Goal: Information Seeking & Learning: Find specific fact

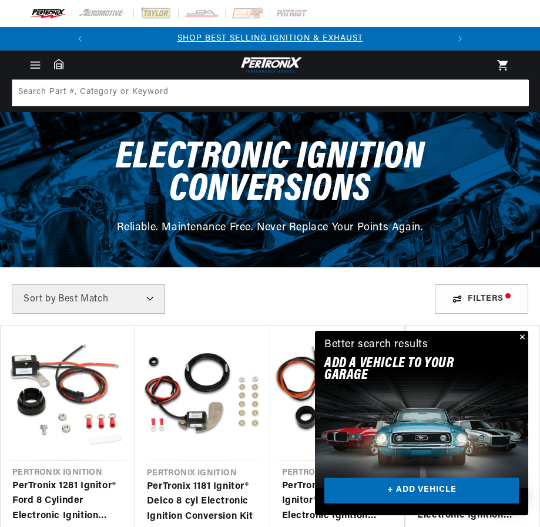
click at [26, 66] on span "Menu" at bounding box center [35, 65] width 26 height 13
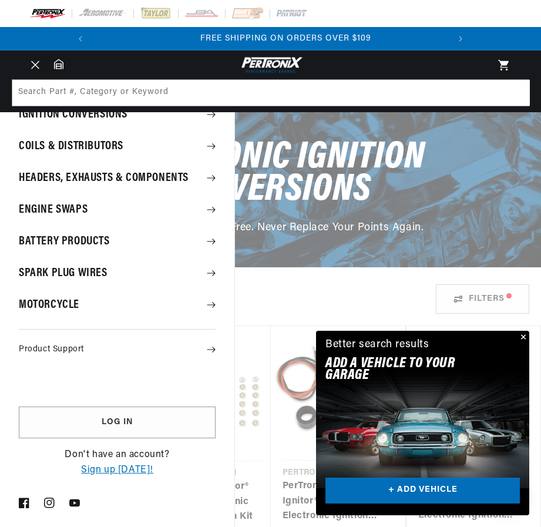
scroll to position [0, 356]
click at [59, 342] on summary "Product Support" at bounding box center [117, 349] width 234 height 22
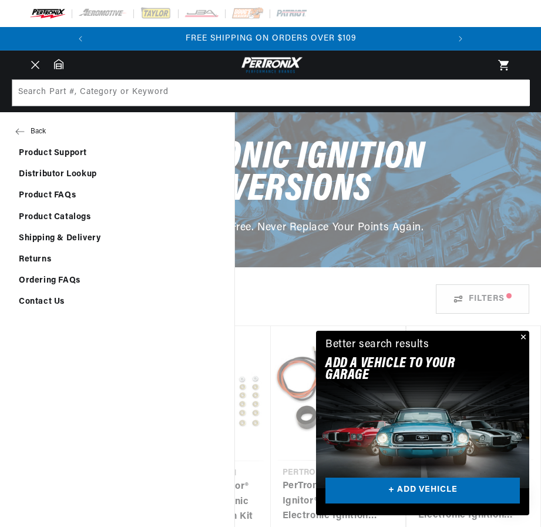
click at [49, 300] on link "Contact Us" at bounding box center [117, 302] width 234 height 20
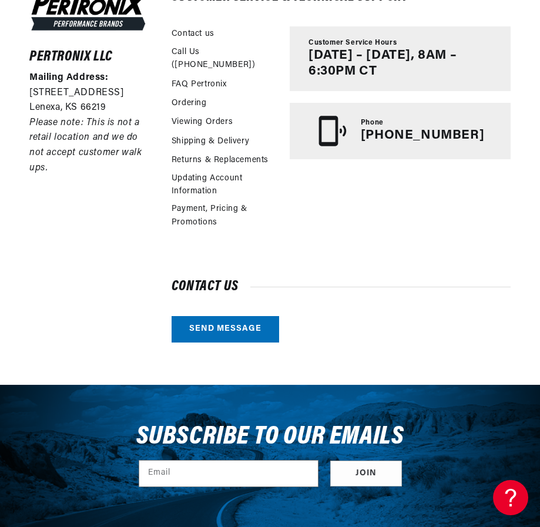
scroll to position [294, 0]
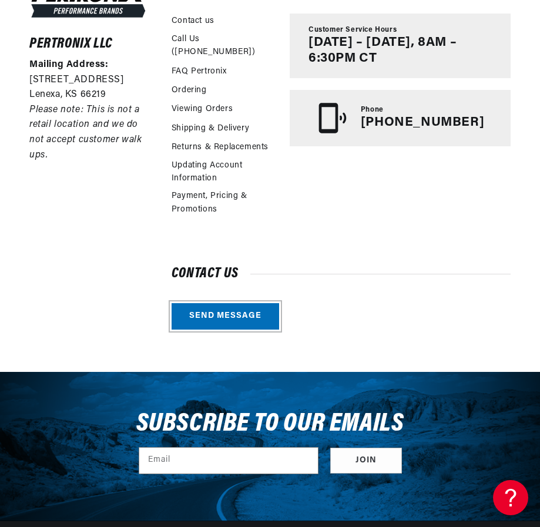
click at [210, 303] on link "Send message" at bounding box center [225, 316] width 107 height 26
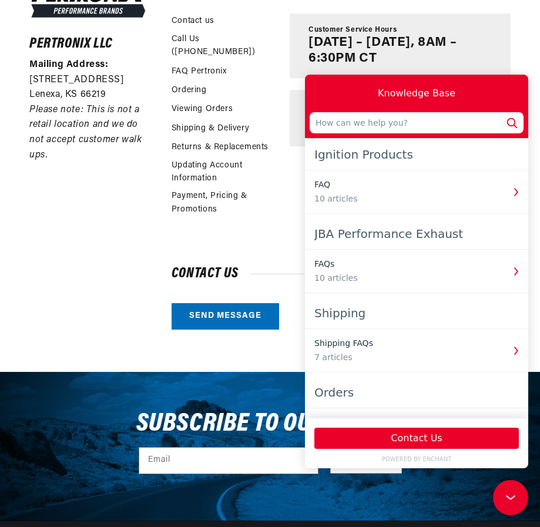
scroll to position [0, 0]
click at [383, 150] on div "Ignition Products" at bounding box center [416, 154] width 204 height 21
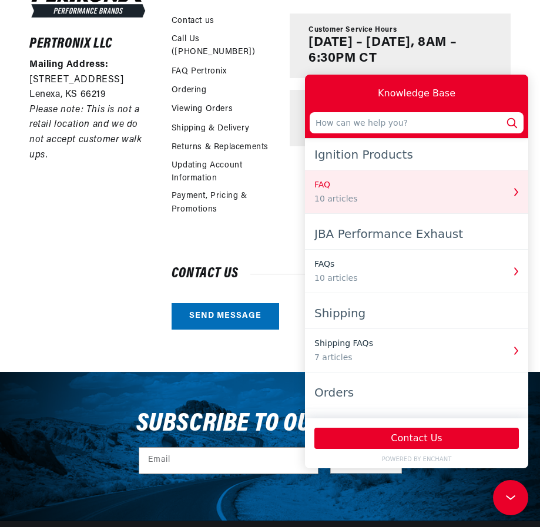
click at [508, 189] on icon "button" at bounding box center [515, 191] width 15 height 15
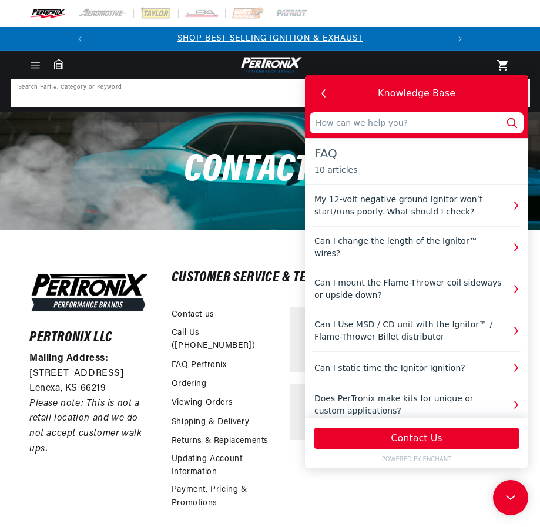
click at [184, 90] on input at bounding box center [270, 93] width 516 height 26
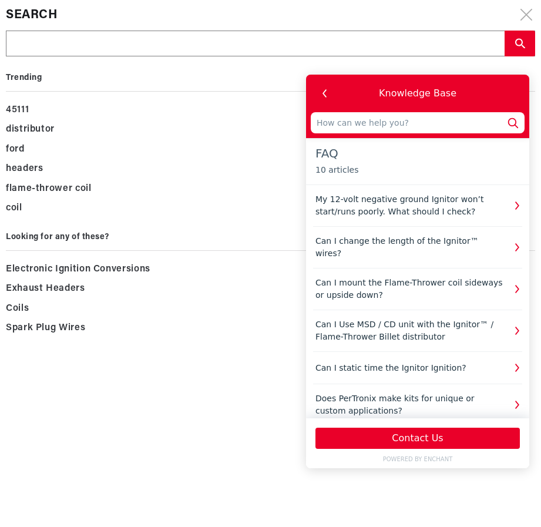
type input "p"
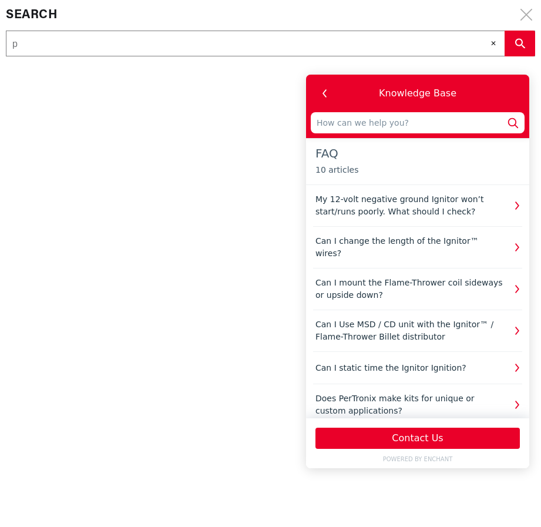
type input "pr"
type input "pre"
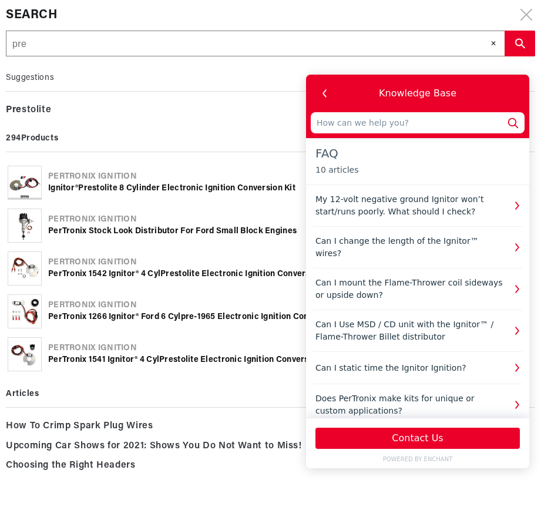
type input "pres"
type input "prest"
type input "presto"
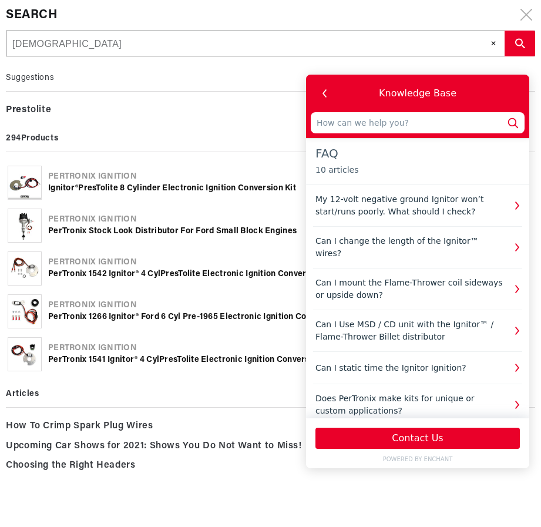
type input "presto"
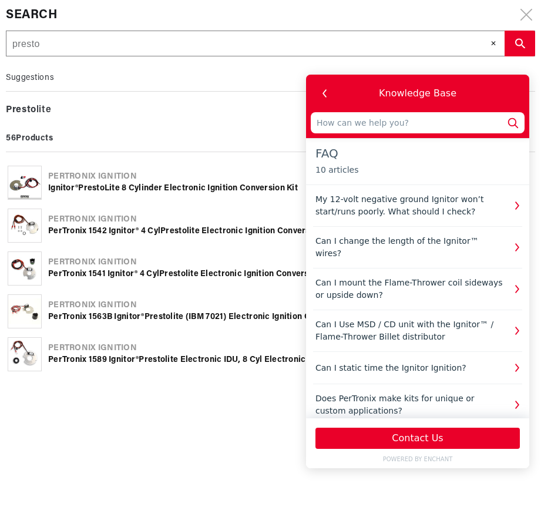
type input "prestol"
type input "prestoli"
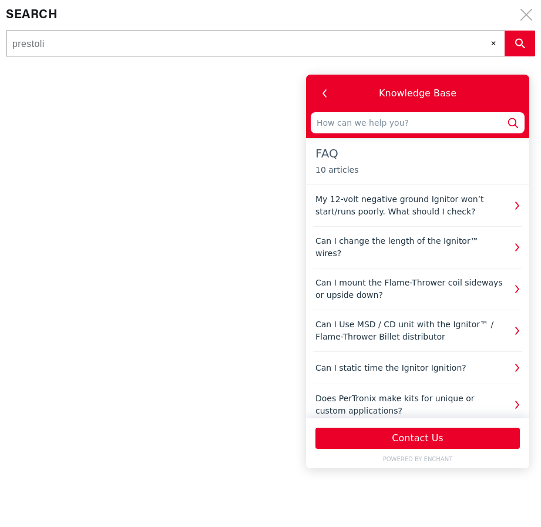
type input "prestolit"
type input "prestolite"
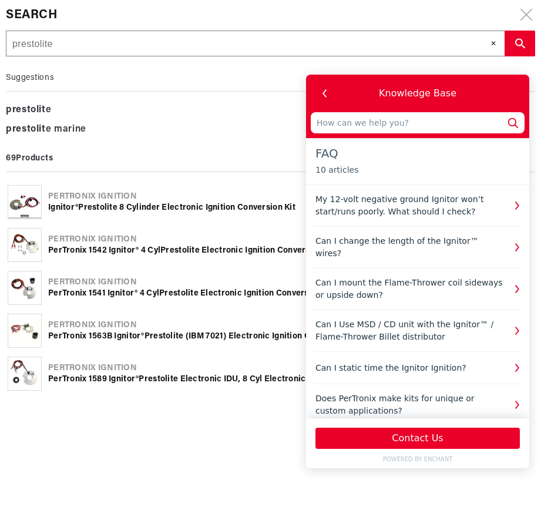
type input "prestolite"
type input "prestolite i"
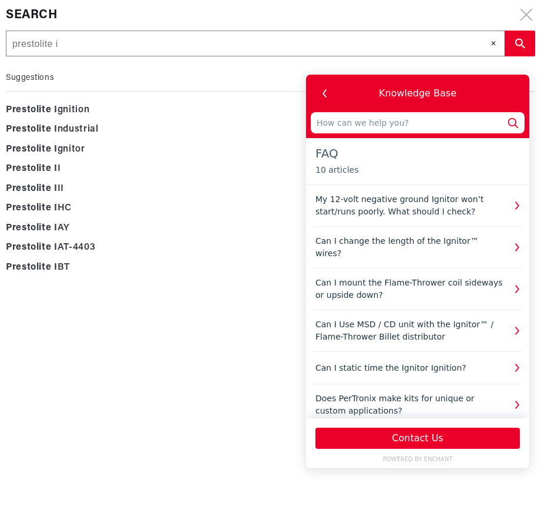
type input "prestolite ib"
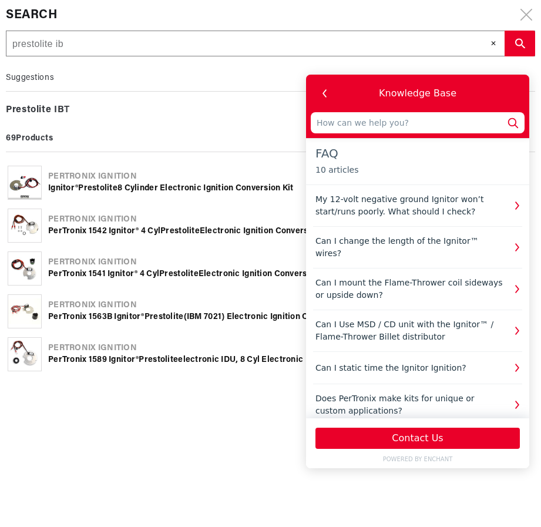
type input "prestolite ibt"
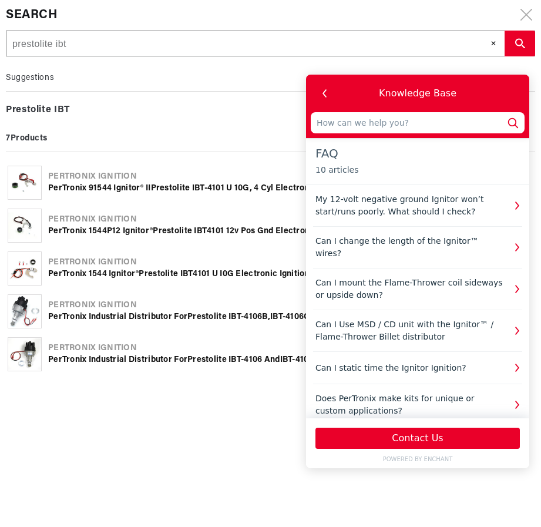
type input "prestolite ibt"
type input "prestolite ibt 4"
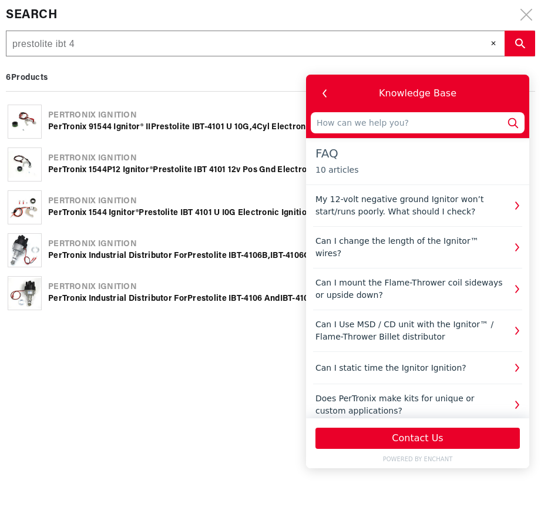
type input "prestolite ibt 41"
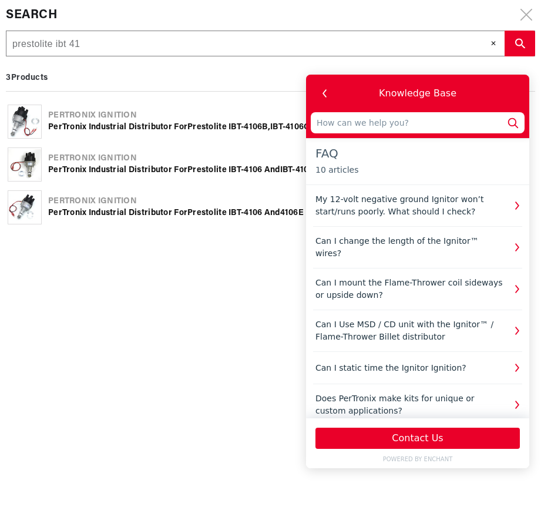
type input "prestolite ibt 410"
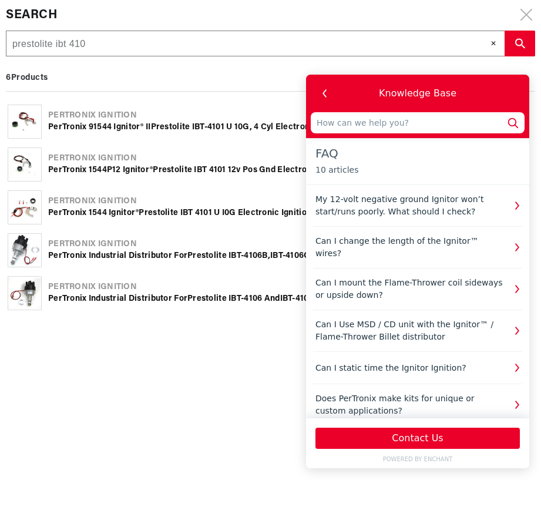
type input "prestolite ibt 4102"
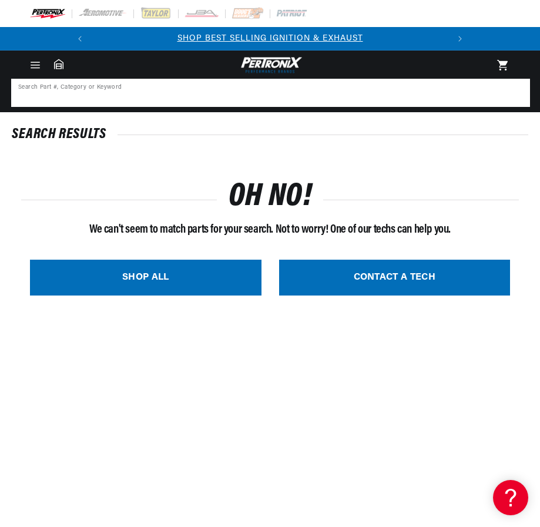
click at [147, 92] on input at bounding box center [270, 93] width 516 height 26
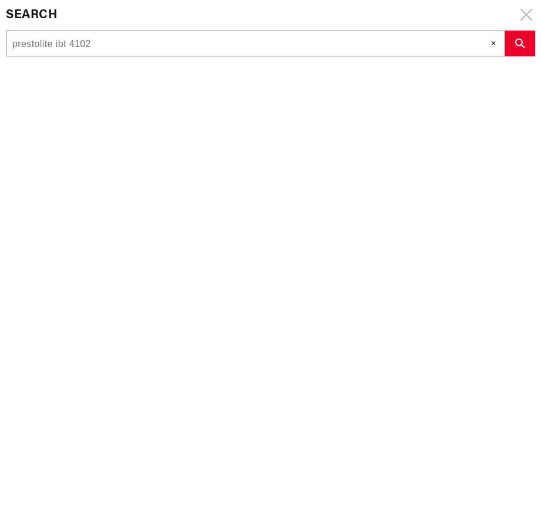
type input "prestolite ibt 410"
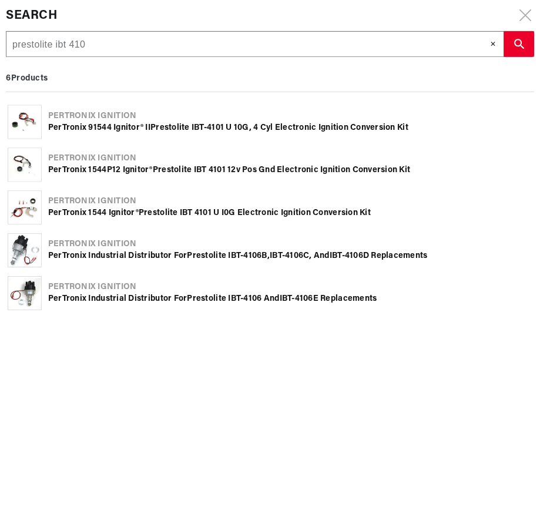
scroll to position [0, 356]
type input "prestolite ibt 4106"
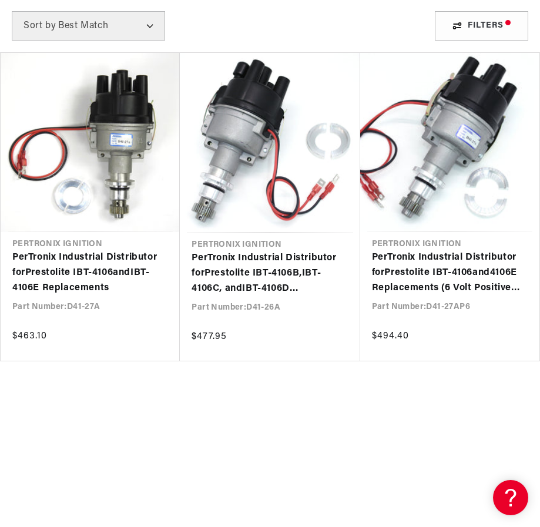
click at [93, 265] on link "PerTronix Industrial Distributor for Prestolite IBT - 4106 and IBT - 4106 E Rep…" at bounding box center [90, 272] width 156 height 45
